Goal: Transaction & Acquisition: Subscribe to service/newsletter

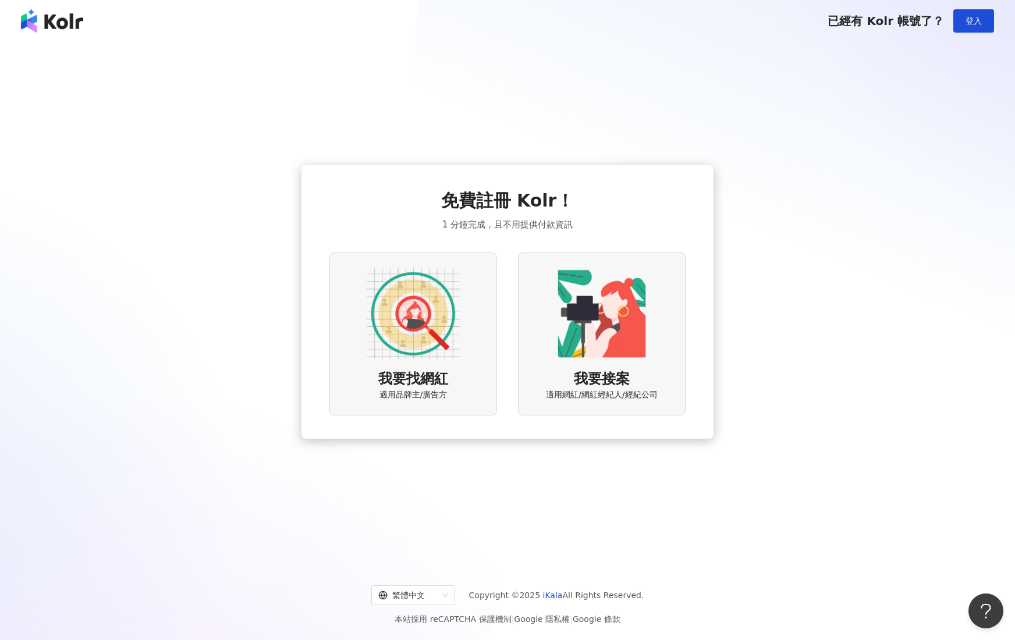
click at [436, 319] on img at bounding box center [413, 313] width 93 height 93
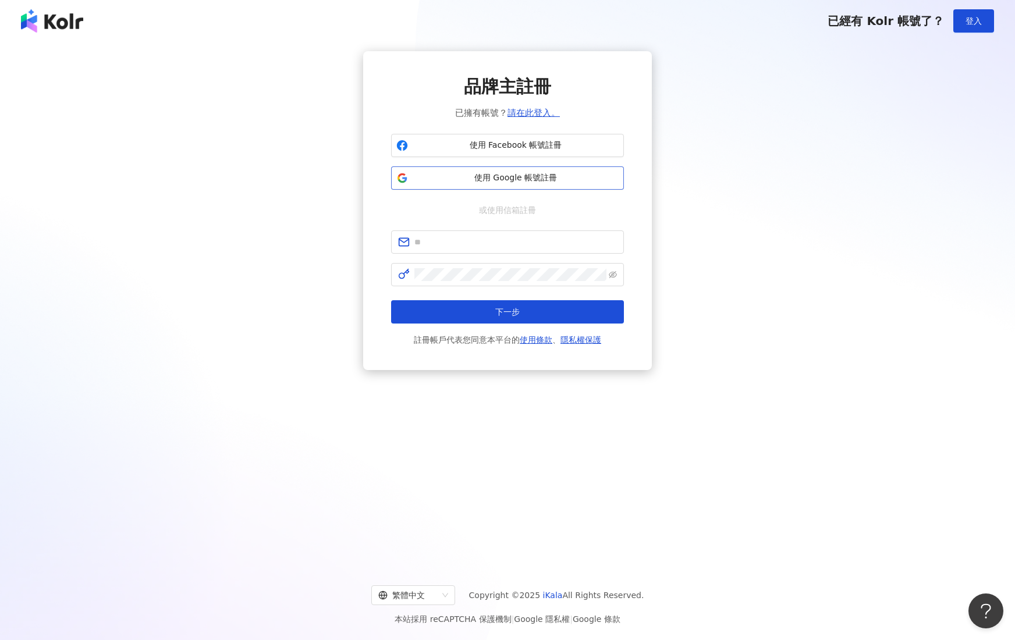
click at [518, 176] on span "使用 Google 帳號註冊" at bounding box center [516, 178] width 206 height 12
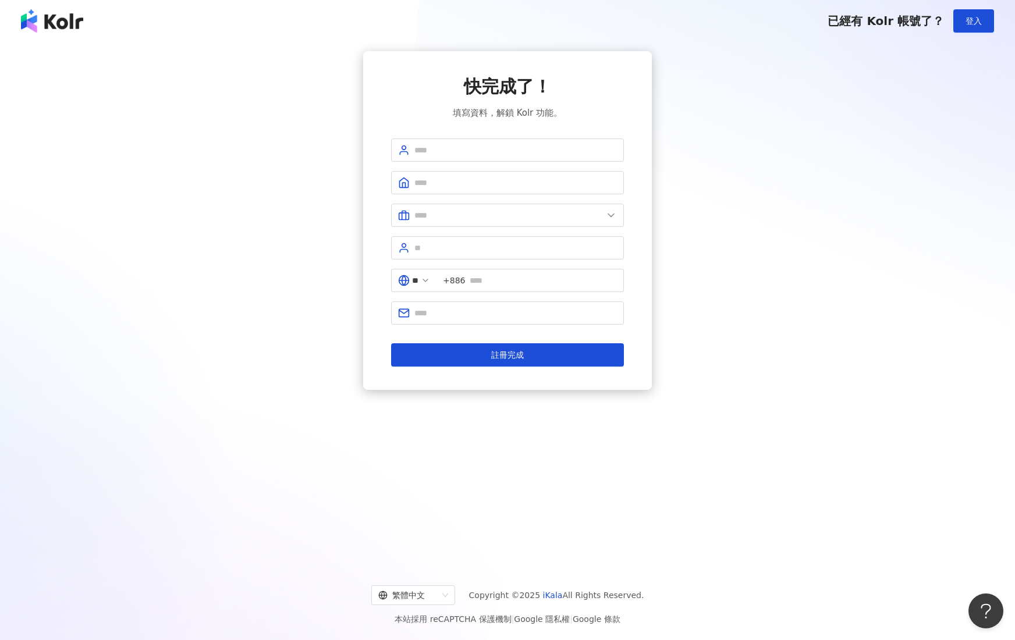
click at [599, 412] on div "快完成了！ 填寫資料，解鎖 Kolr 功能。 ** +886 註冊完成" at bounding box center [507, 302] width 1015 height 521
